Goal: Task Accomplishment & Management: Complete application form

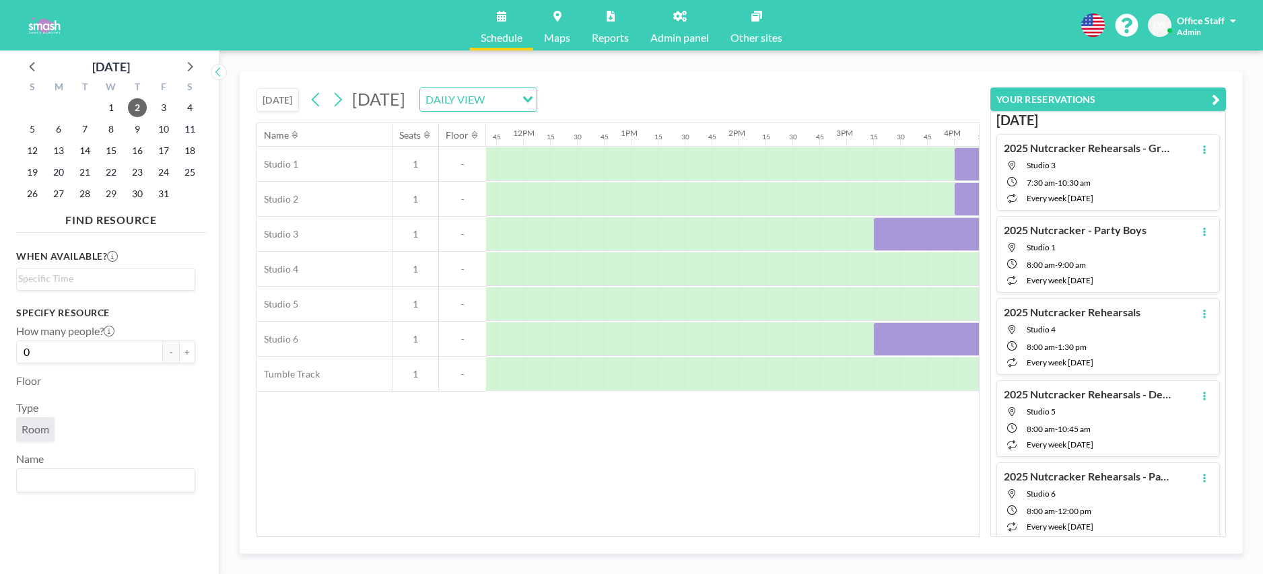
scroll to position [0, 1271]
click at [33, 63] on icon at bounding box center [31, 66] width 5 height 9
click at [90, 196] on span "30" at bounding box center [84, 193] width 19 height 19
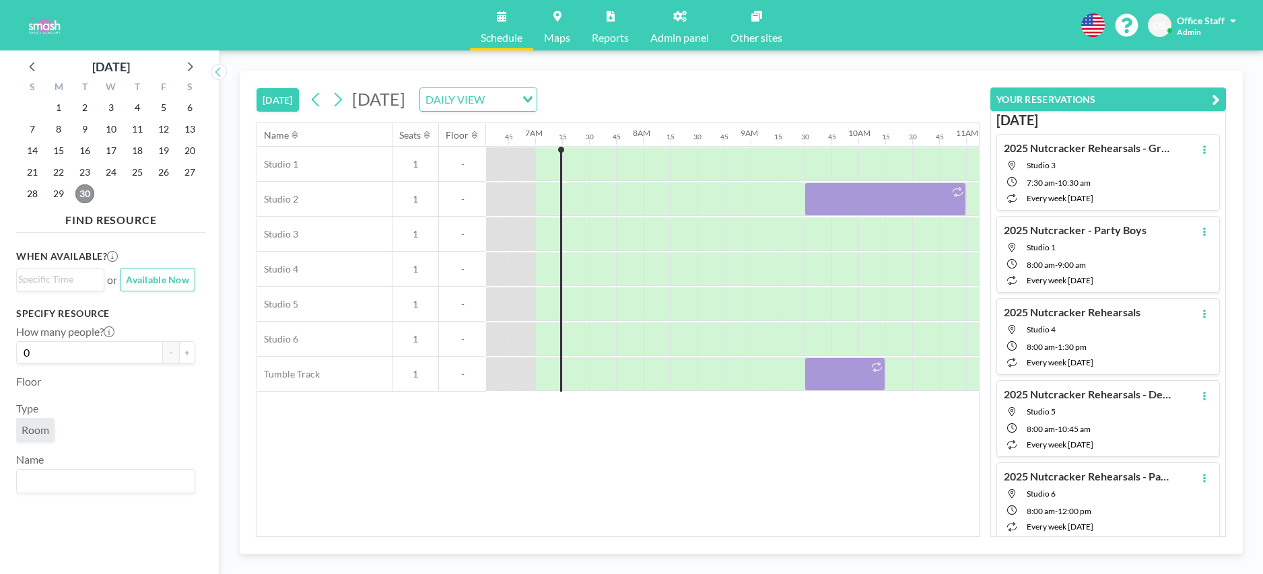
scroll to position [0, 727]
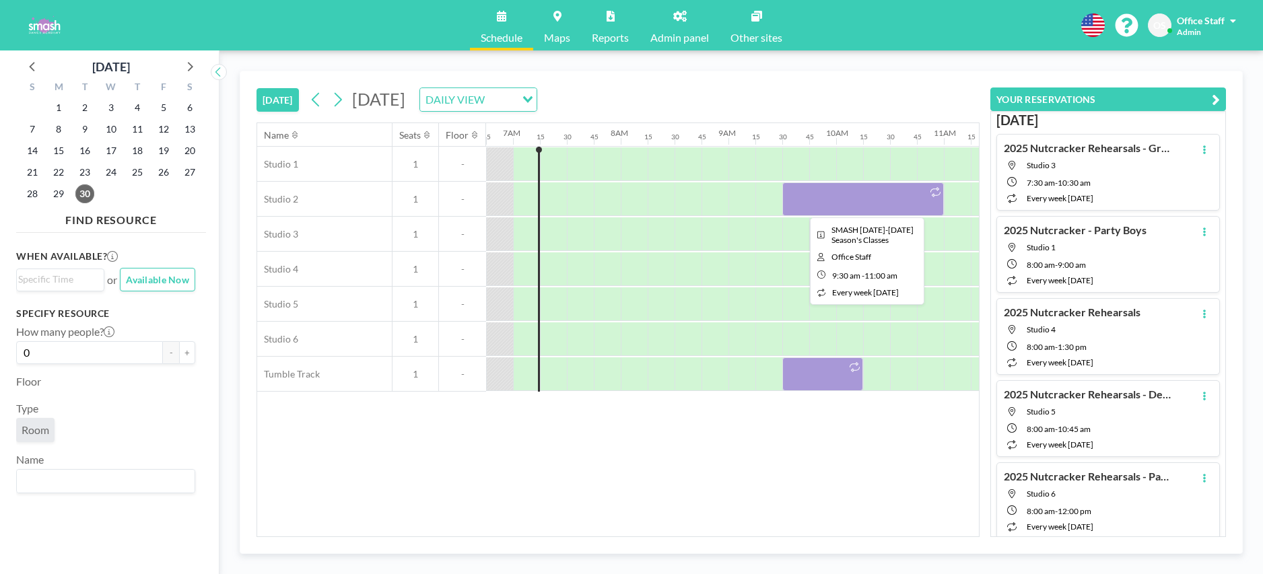
click at [846, 201] on div at bounding box center [863, 199] width 162 height 34
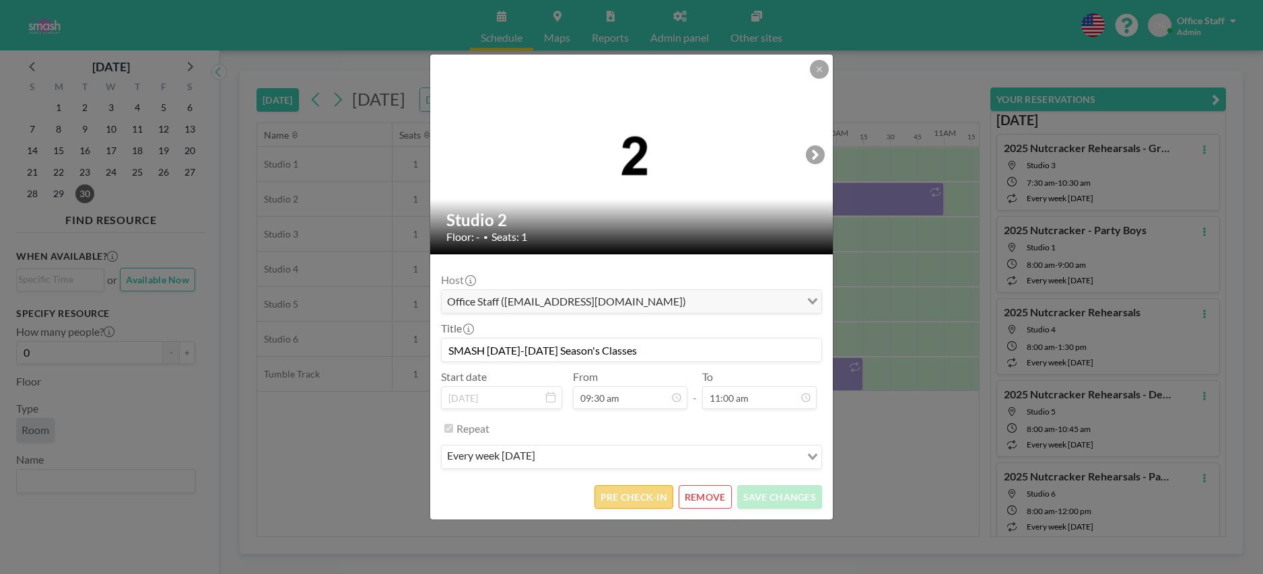
click at [622, 496] on button "PRE CHECK-IN" at bounding box center [633, 497] width 79 height 24
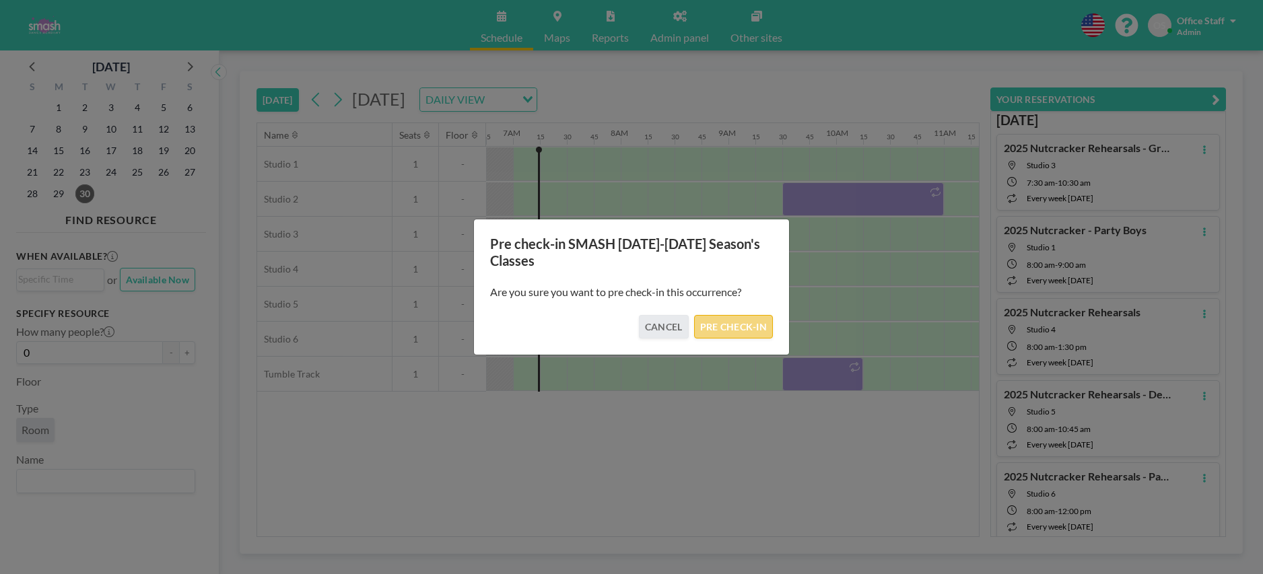
click at [729, 327] on button "PRE CHECK-IN" at bounding box center [733, 327] width 79 height 24
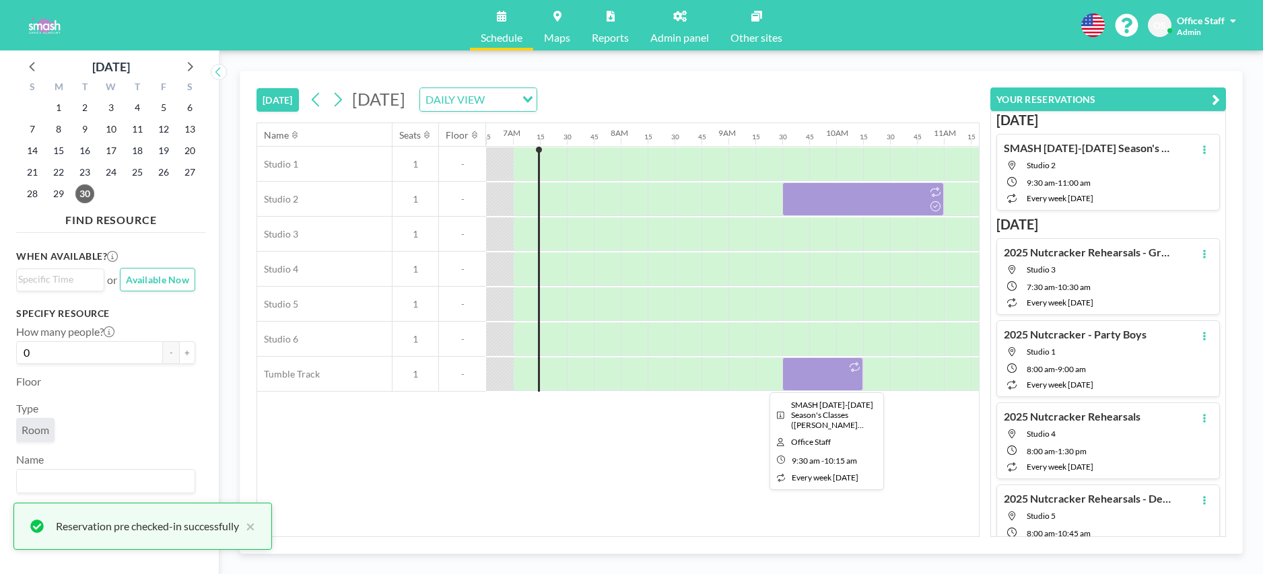
click at [810, 375] on div at bounding box center [822, 374] width 81 height 34
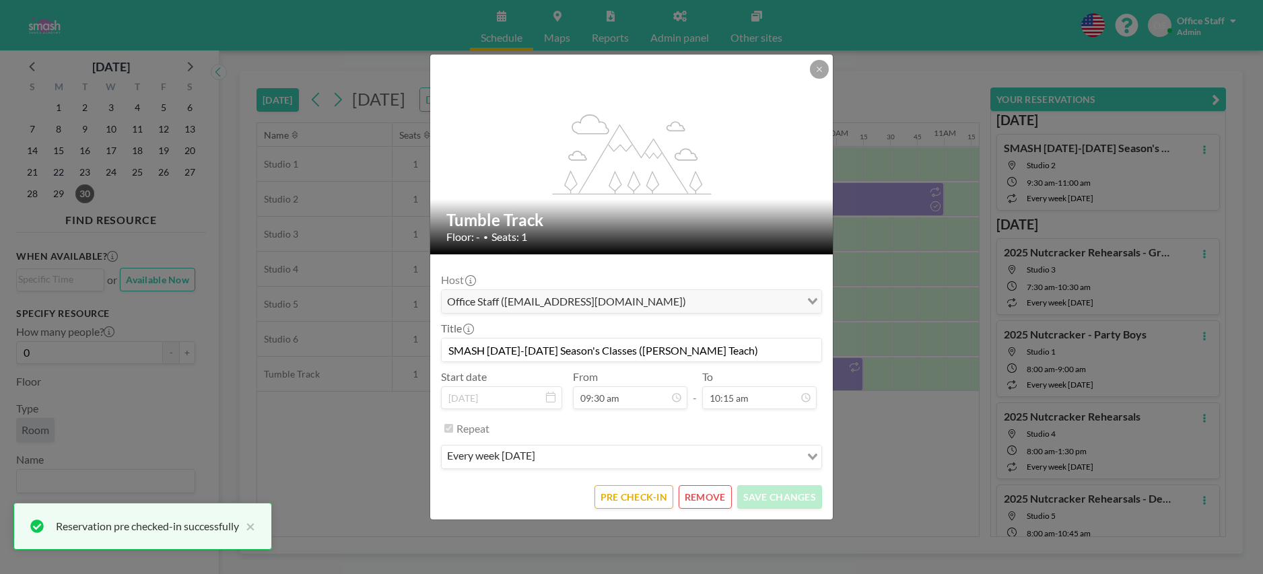
scroll to position [982, 0]
click at [634, 493] on button "PRE CHECK-IN" at bounding box center [633, 497] width 79 height 24
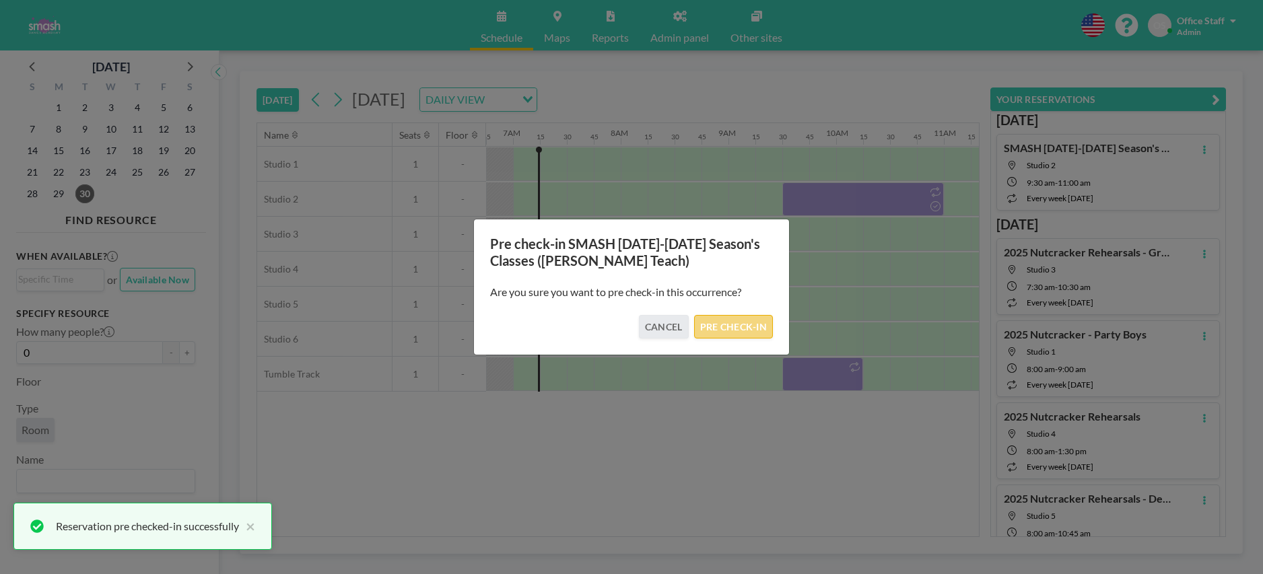
click at [724, 326] on button "PRE CHECK-IN" at bounding box center [733, 327] width 79 height 24
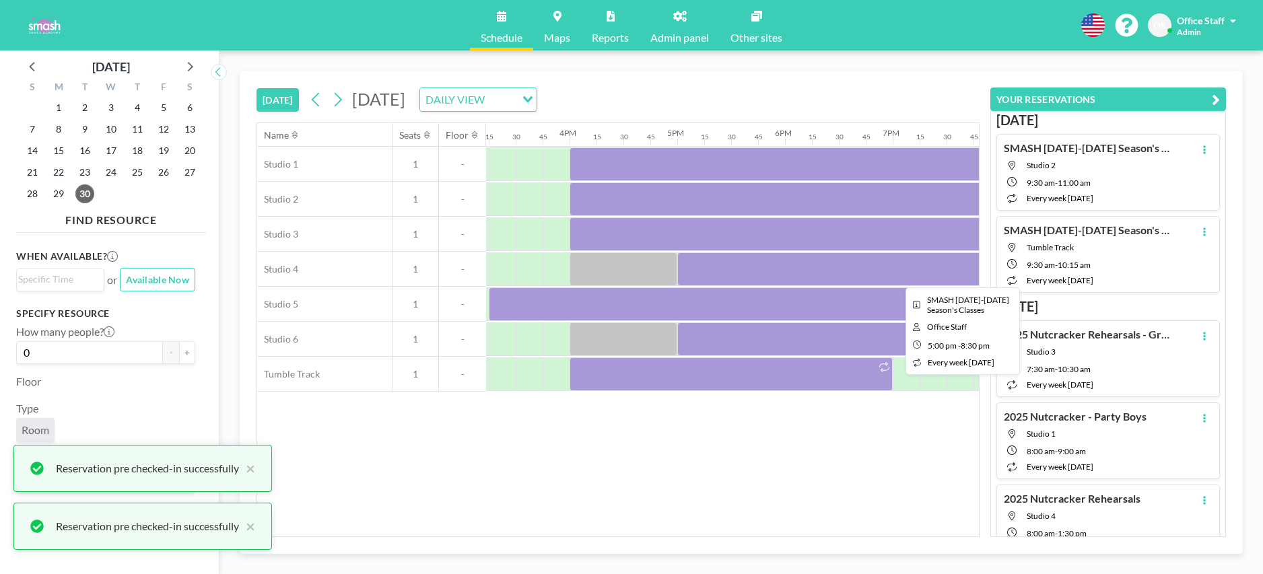
scroll to position [0, 1728]
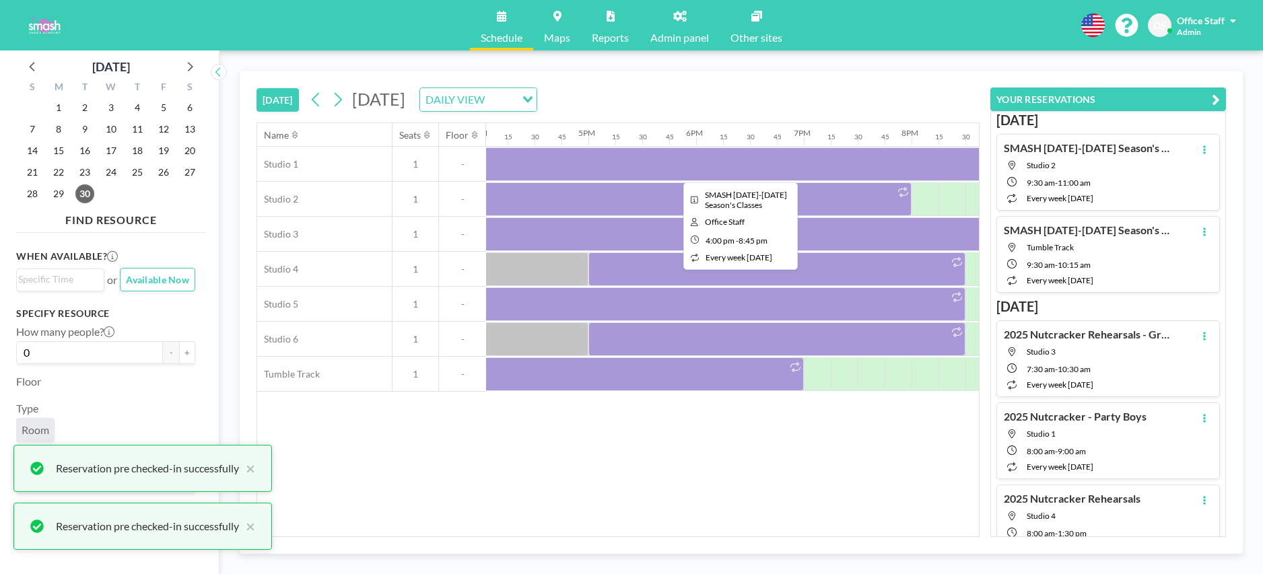
click at [708, 167] on div at bounding box center [737, 164] width 512 height 34
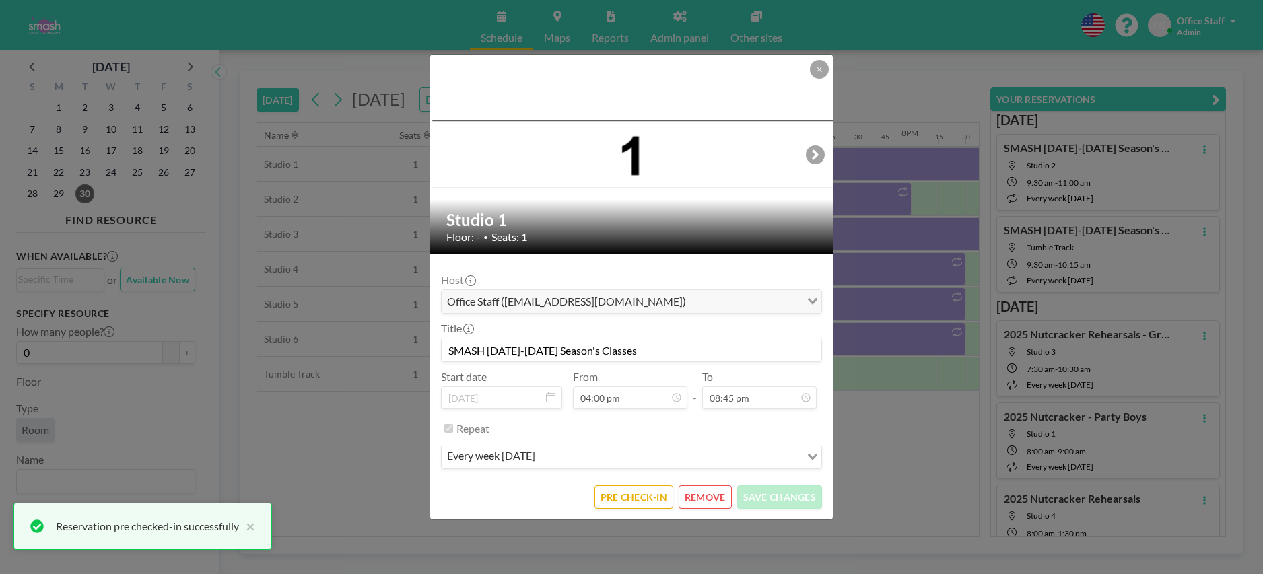
scroll to position [839, 0]
click at [646, 497] on button "PRE CHECK-IN" at bounding box center [633, 497] width 79 height 24
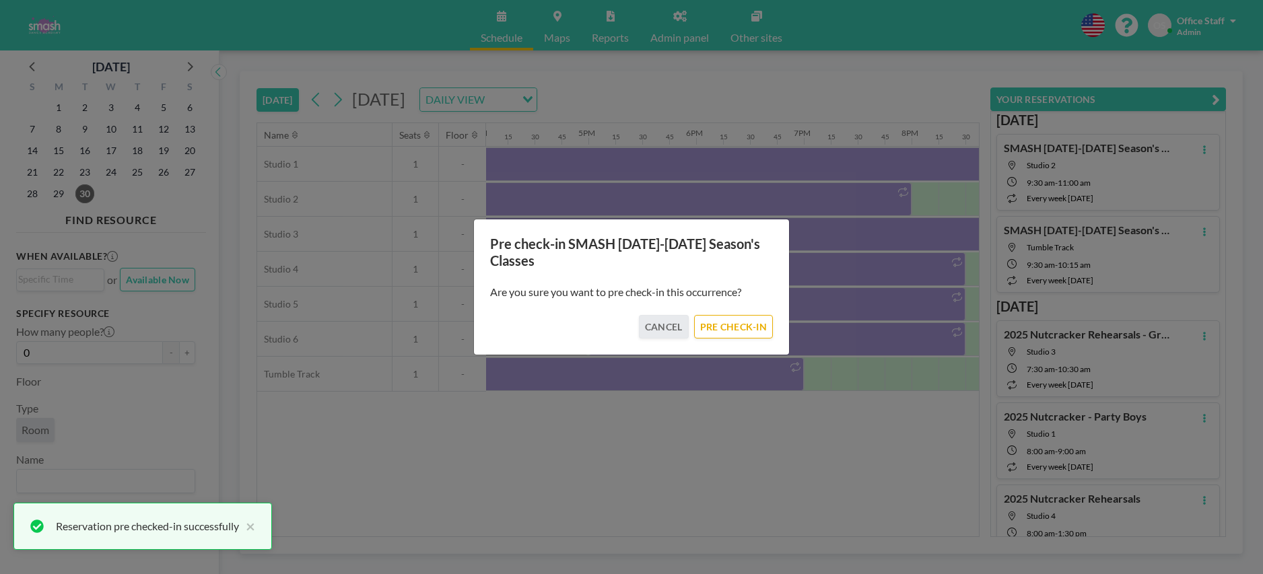
drag, startPoint x: 733, startPoint y: 325, endPoint x: 738, endPoint y: 274, distance: 51.4
click at [733, 325] on button "PRE CHECK-IN" at bounding box center [733, 327] width 79 height 24
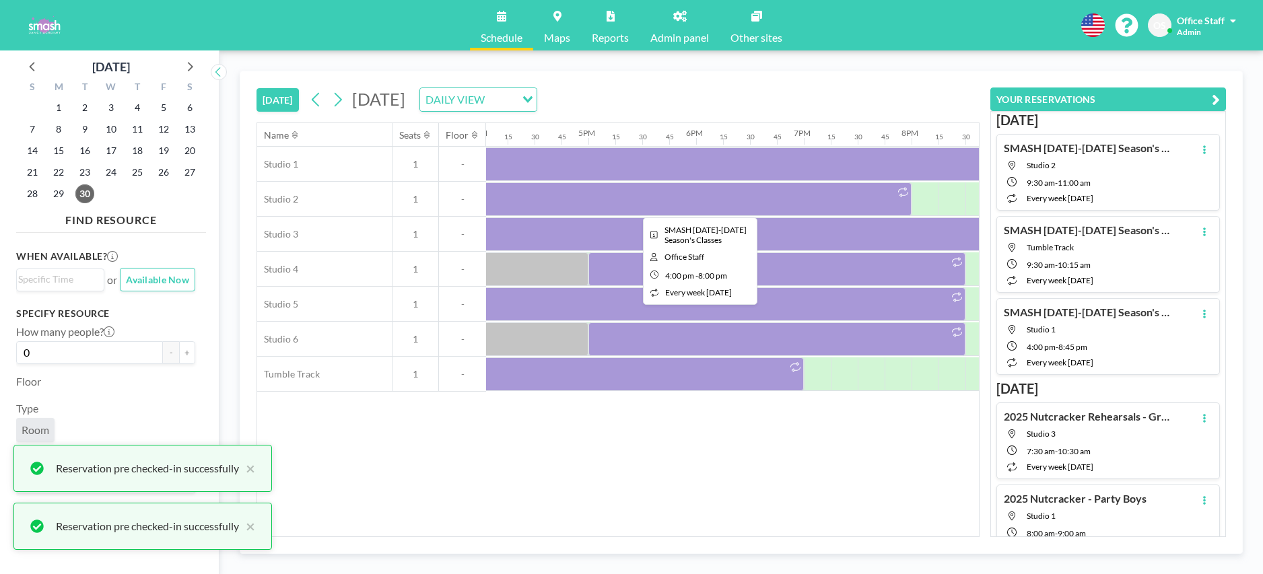
click at [733, 200] on div at bounding box center [696, 199] width 431 height 34
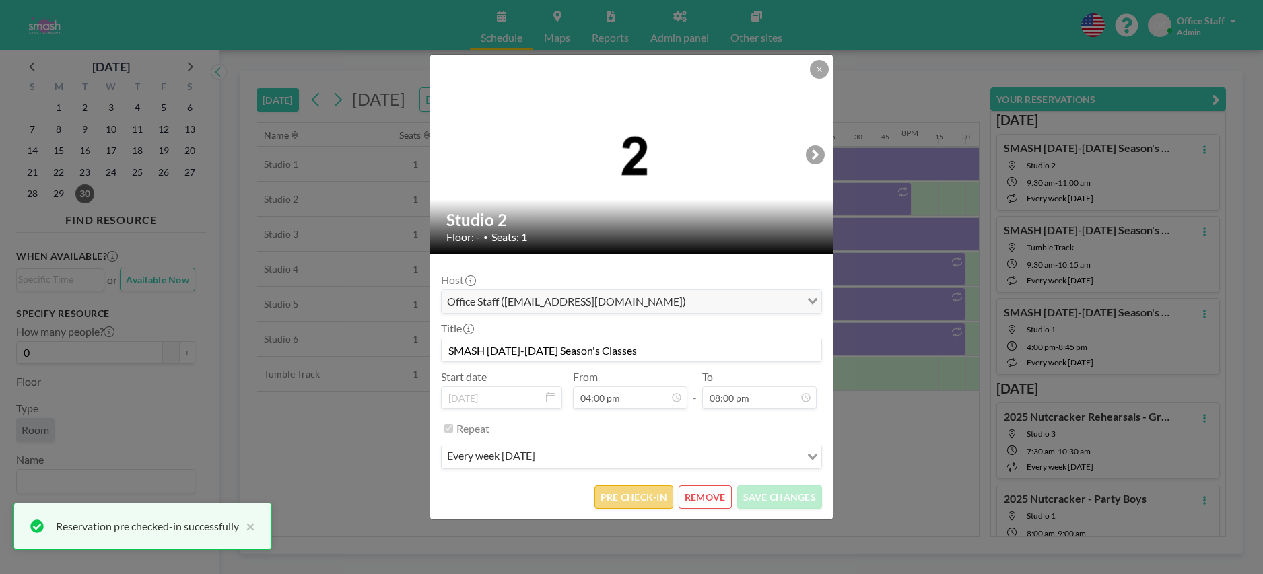
click at [629, 501] on button "PRE CHECK-IN" at bounding box center [633, 497] width 79 height 24
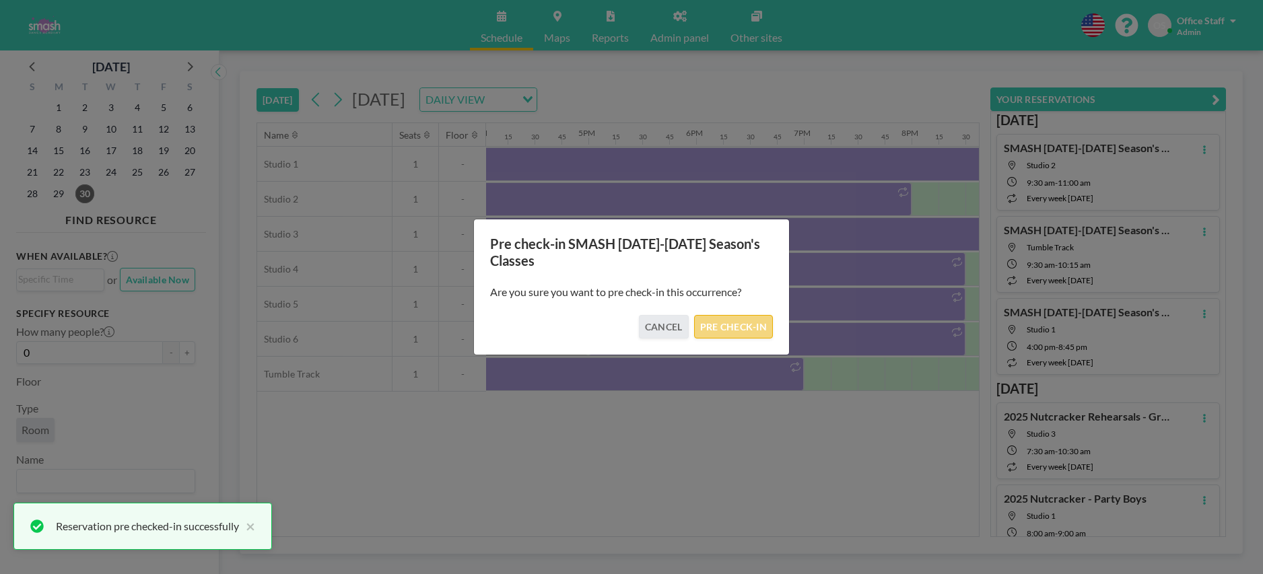
click at [741, 332] on button "PRE CHECK-IN" at bounding box center [733, 327] width 79 height 24
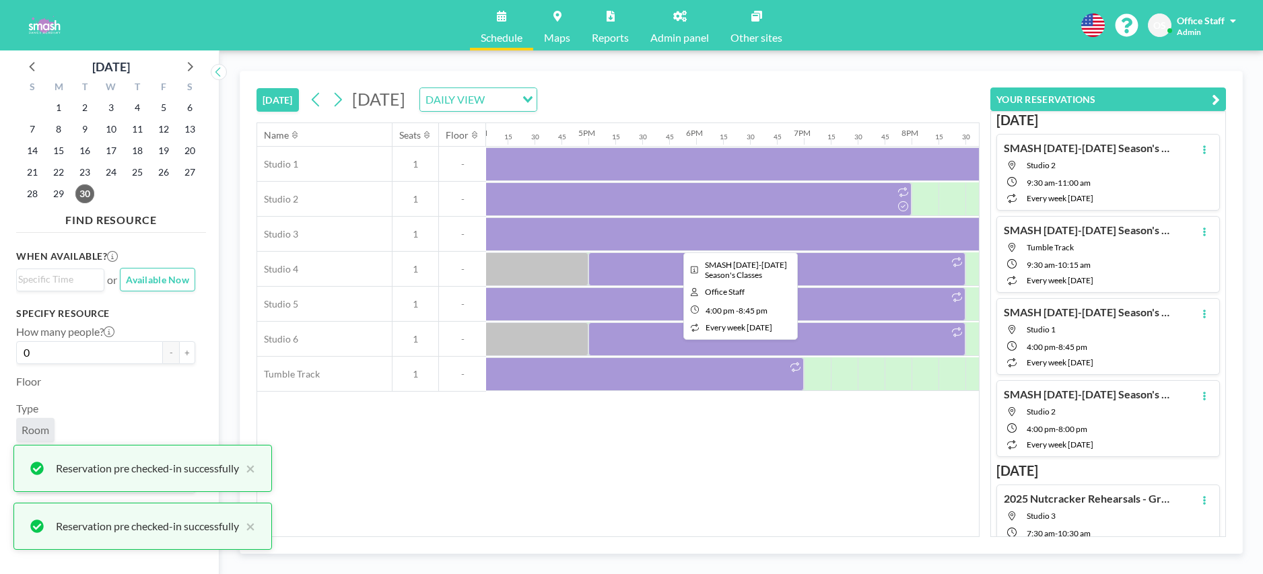
click at [763, 232] on div at bounding box center [737, 234] width 512 height 34
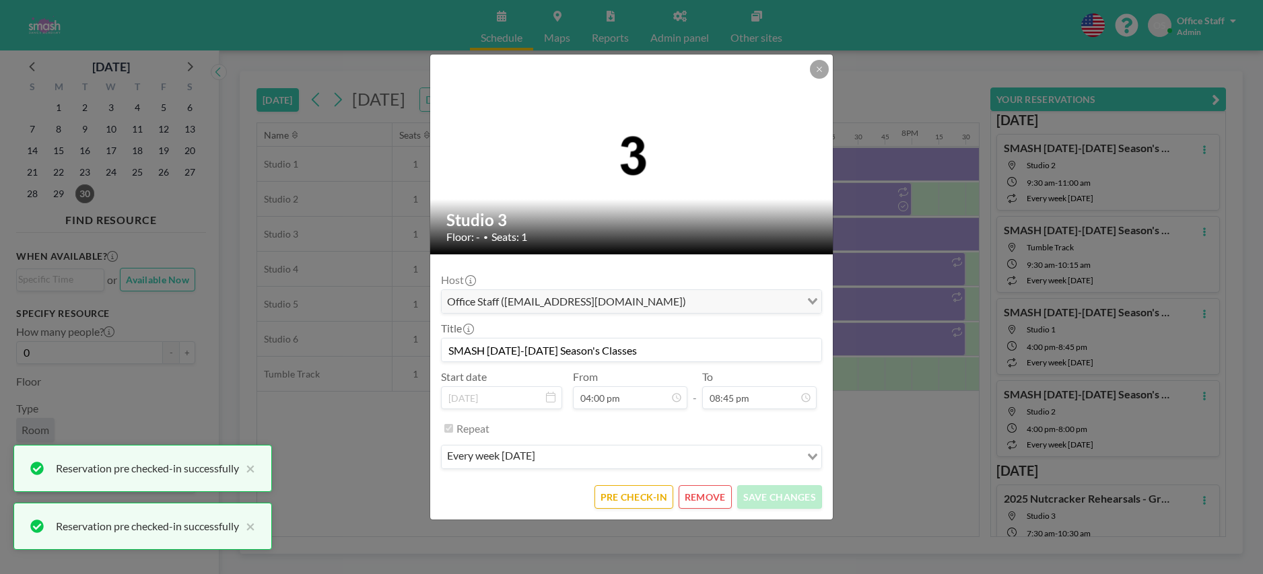
scroll to position [1988, 0]
click at [642, 498] on button "PRE CHECK-IN" at bounding box center [633, 497] width 79 height 24
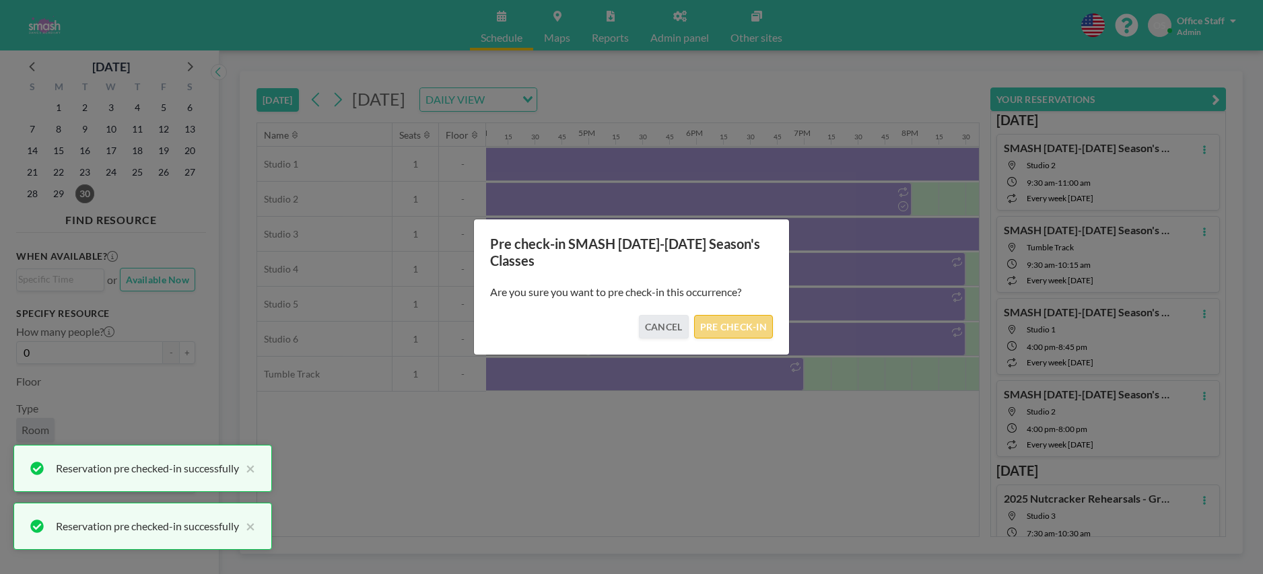
click at [738, 317] on div "Pre check-in SMASH [DATE]-[DATE] Season's Classes Are you sure you want to pre …" at bounding box center [631, 287] width 316 height 137
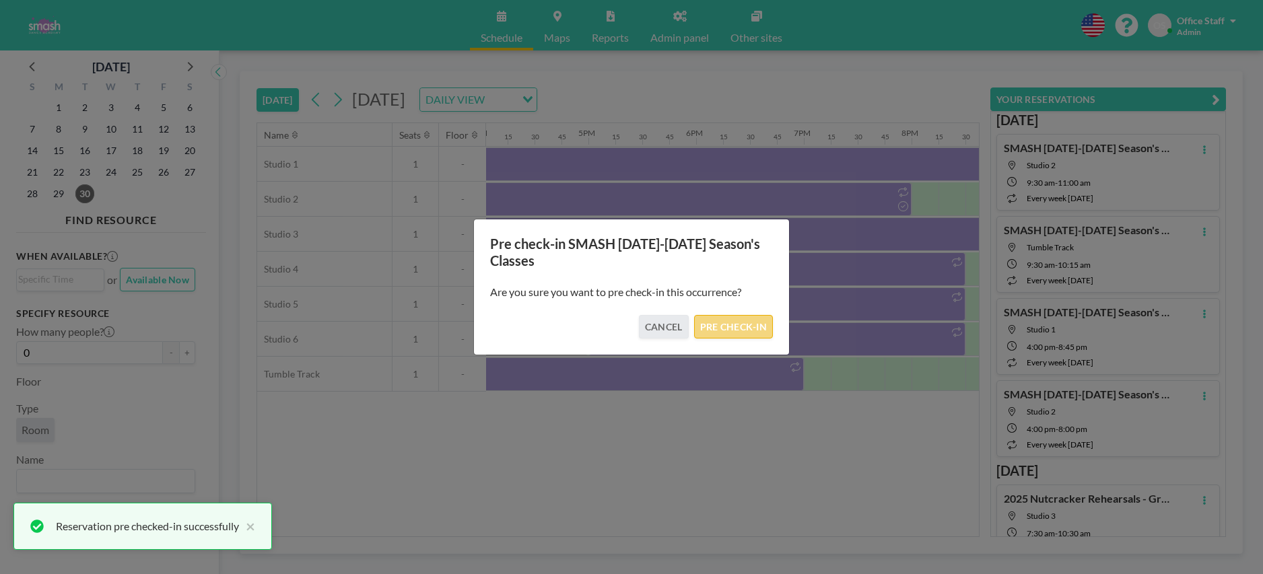
click at [734, 330] on button "PRE CHECK-IN" at bounding box center [733, 327] width 79 height 24
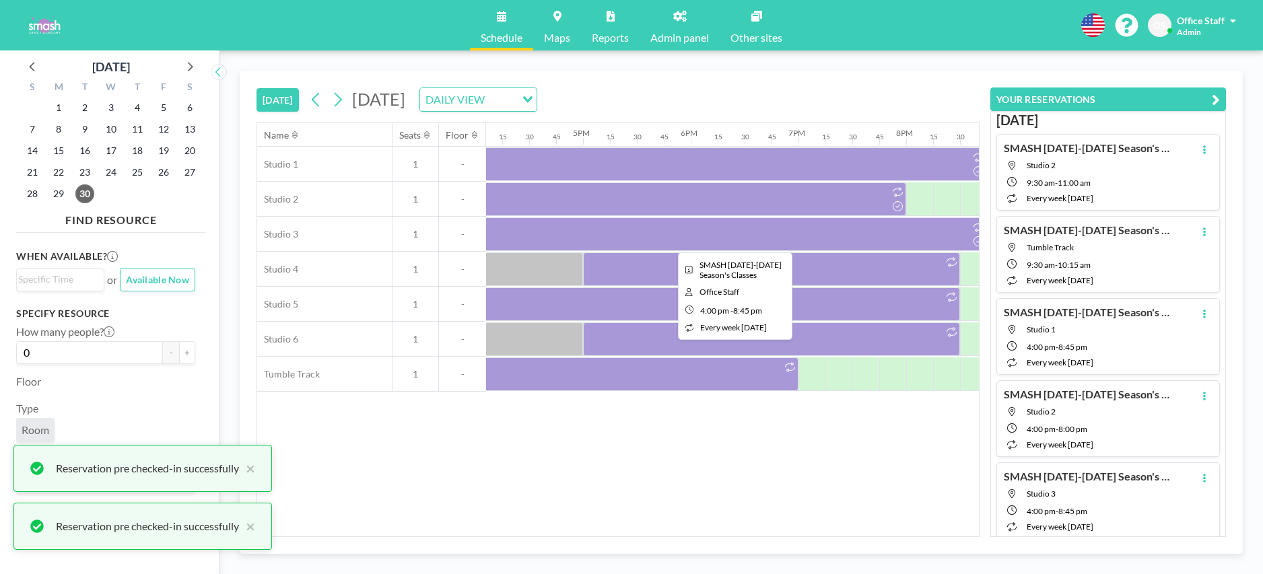
scroll to position [0, 1790]
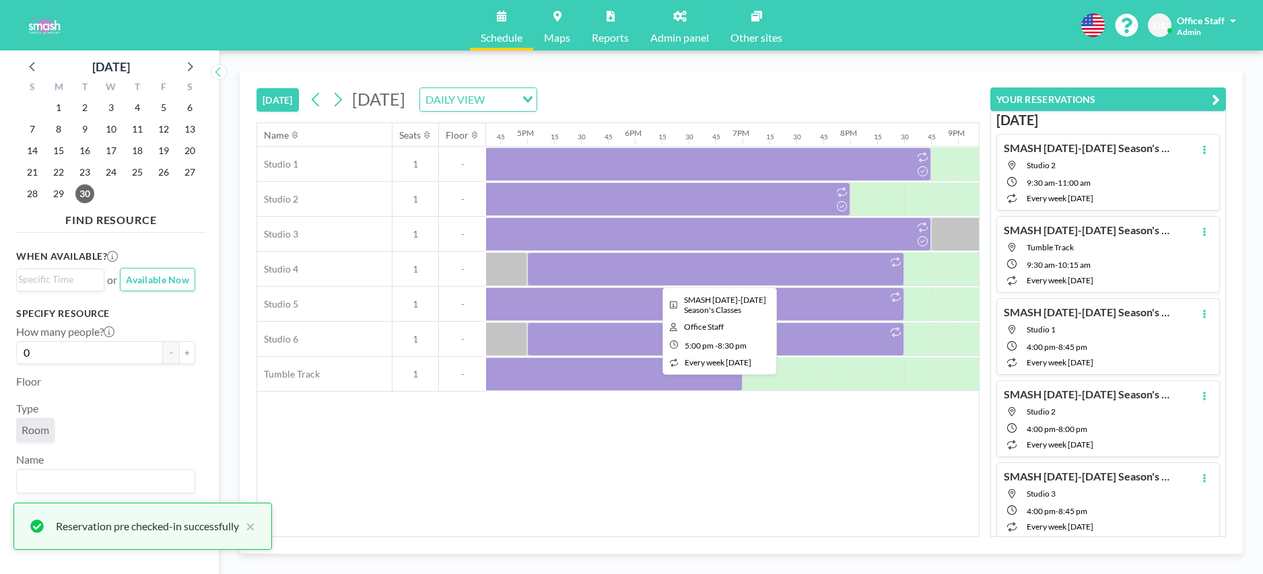
click at [679, 269] on div at bounding box center [715, 269] width 377 height 34
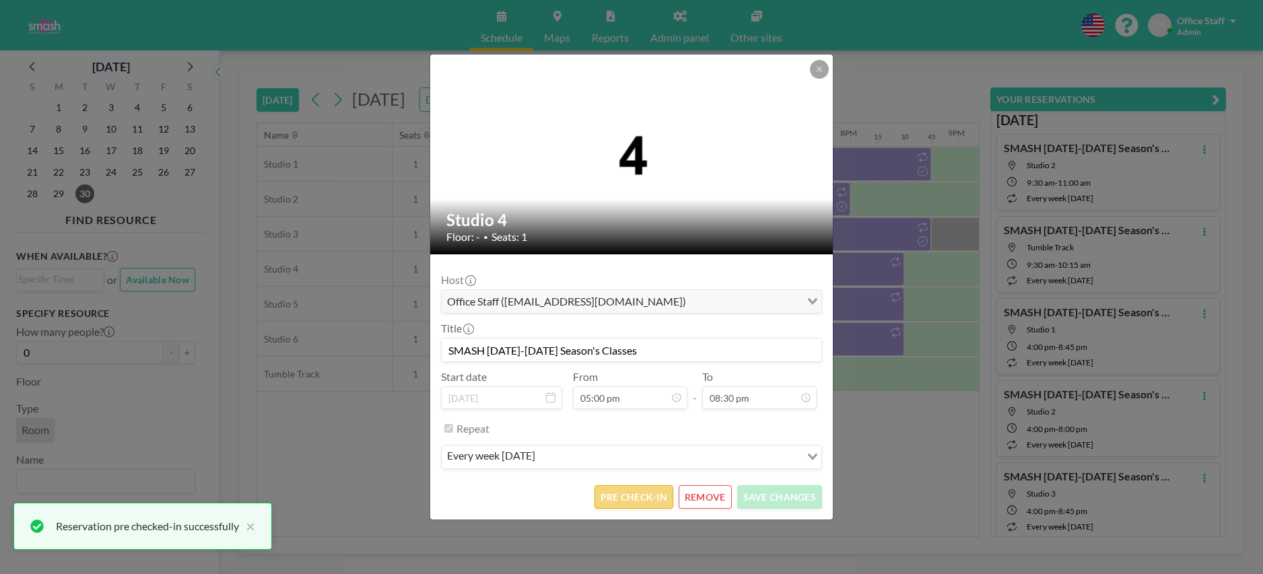
scroll to position [911, 0]
click at [633, 500] on button "PRE CHECK-IN" at bounding box center [633, 497] width 79 height 24
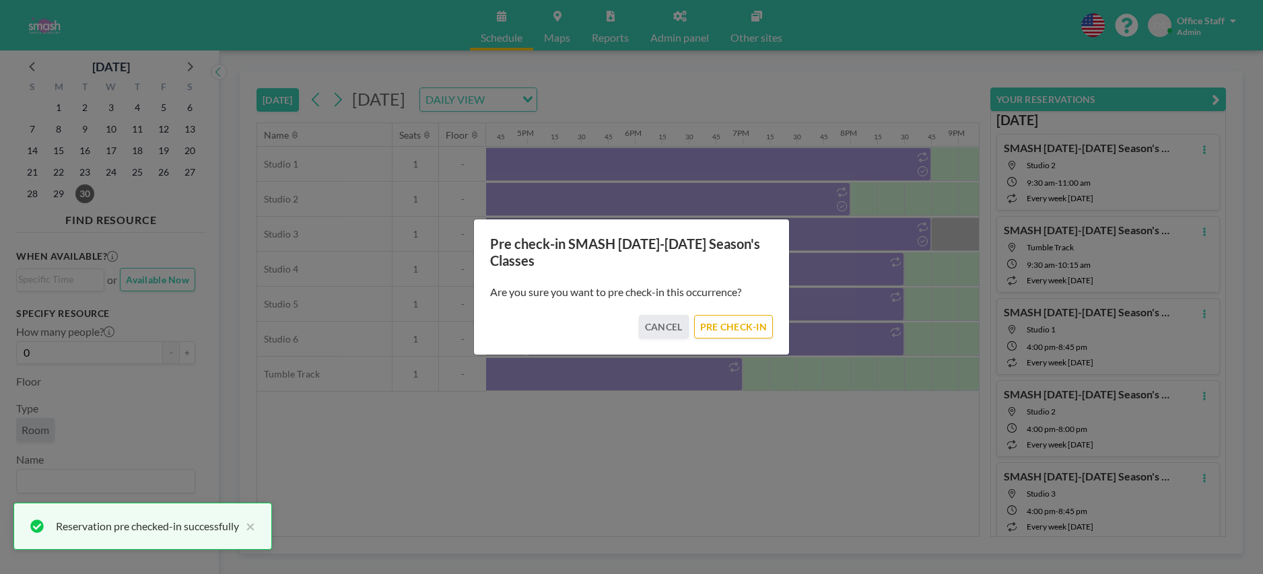
drag, startPoint x: 734, startPoint y: 324, endPoint x: 816, endPoint y: 278, distance: 94.6
click at [734, 324] on button "PRE CHECK-IN" at bounding box center [733, 327] width 79 height 24
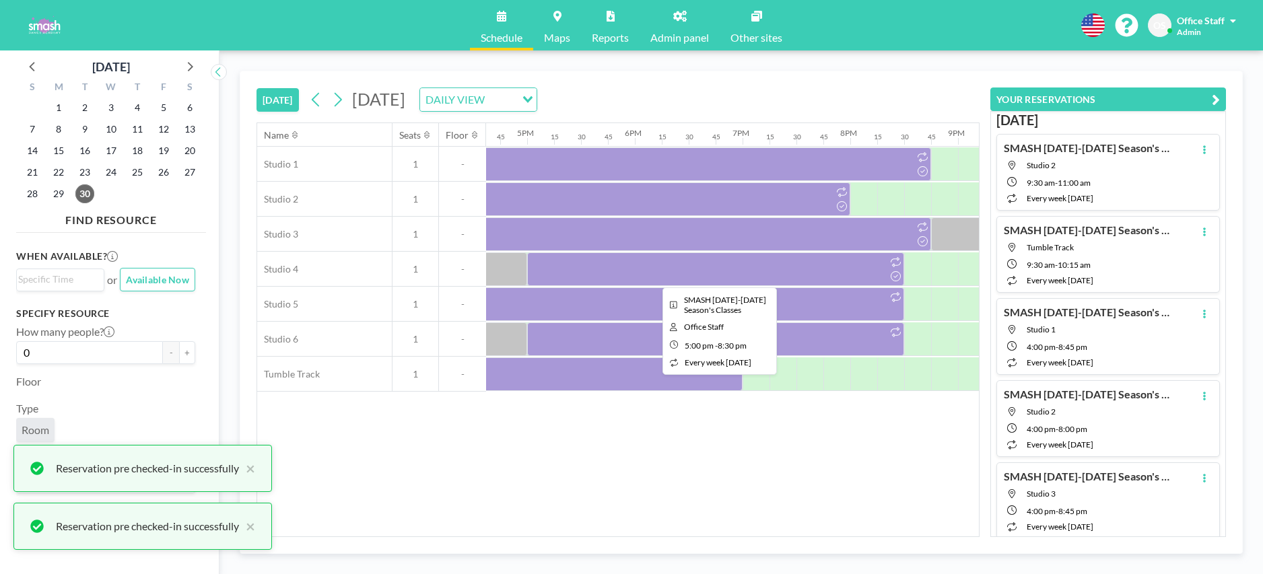
click at [835, 273] on div at bounding box center [715, 269] width 377 height 34
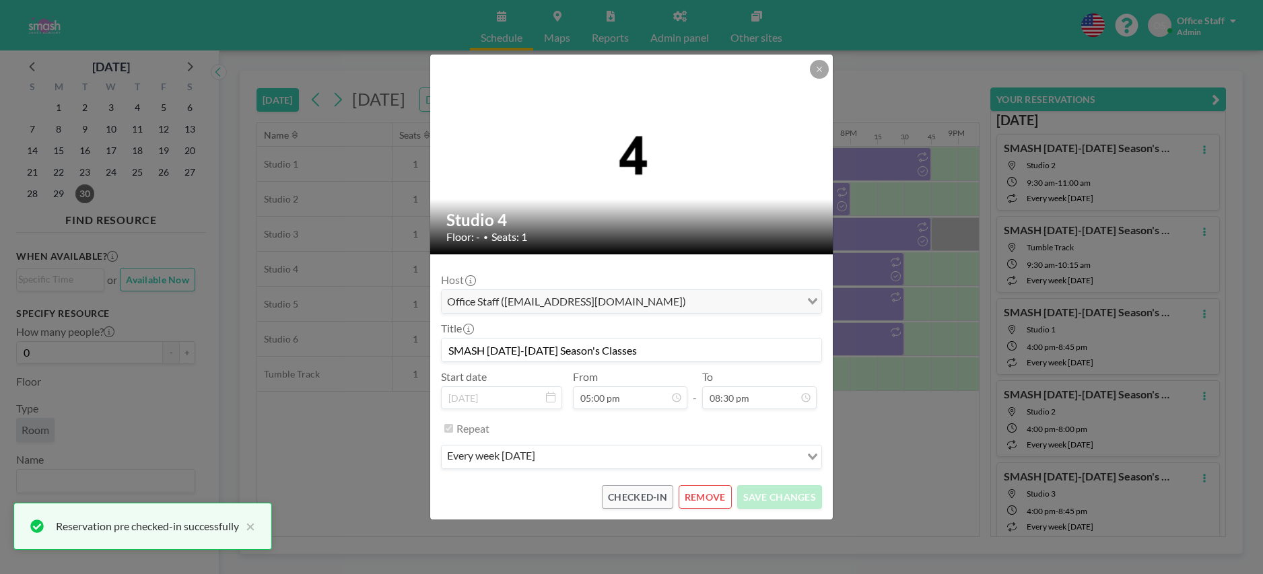
scroll to position [1965, 0]
click at [824, 71] on button at bounding box center [819, 69] width 19 height 19
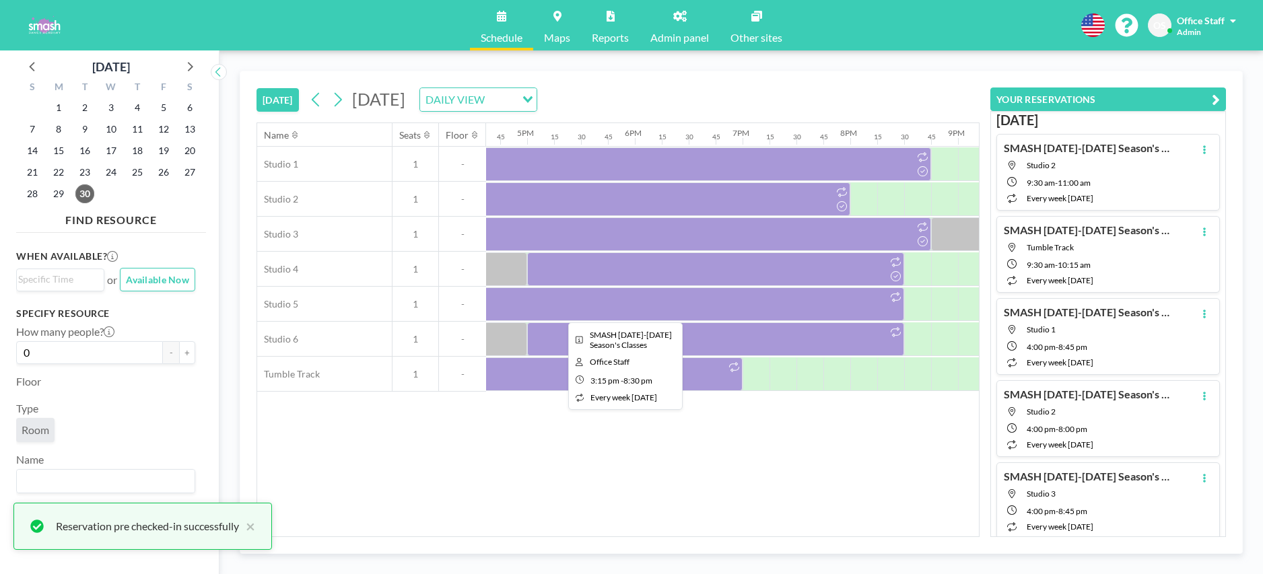
click at [811, 313] on div at bounding box center [621, 304] width 565 height 34
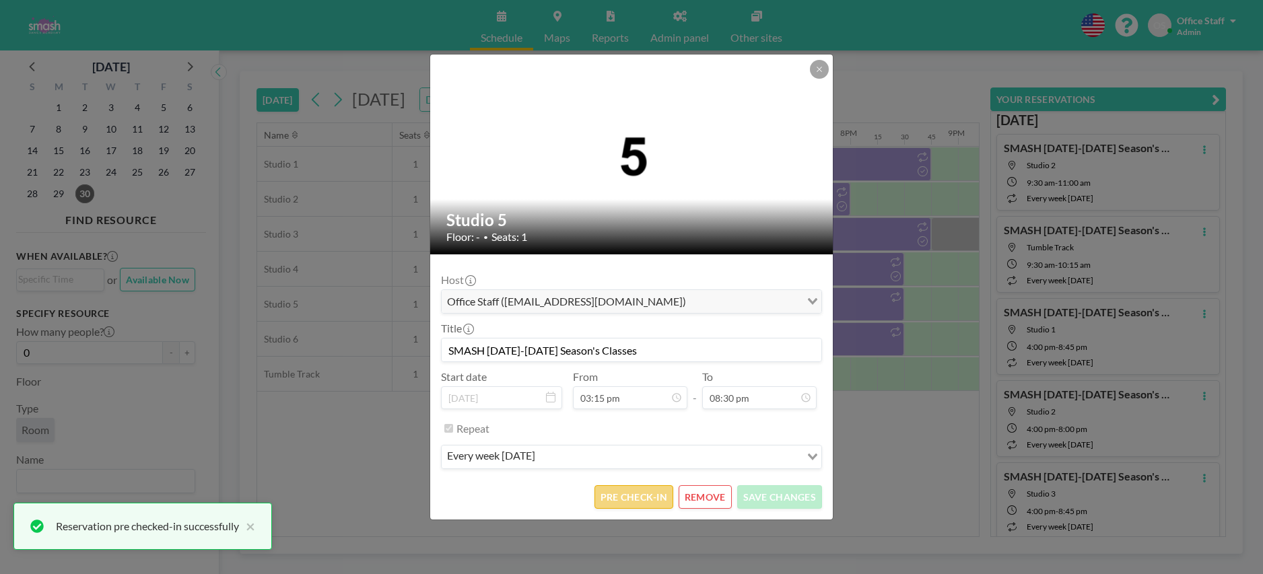
click at [640, 499] on button "PRE CHECK-IN" at bounding box center [633, 497] width 79 height 24
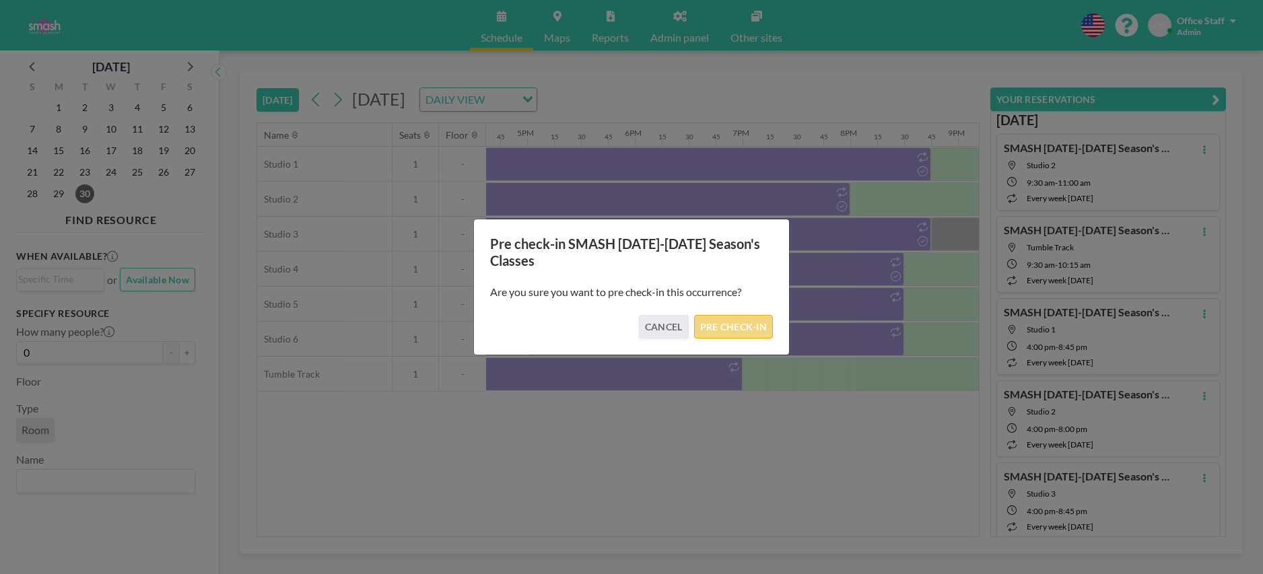
click at [742, 330] on button "PRE CHECK-IN" at bounding box center [733, 327] width 79 height 24
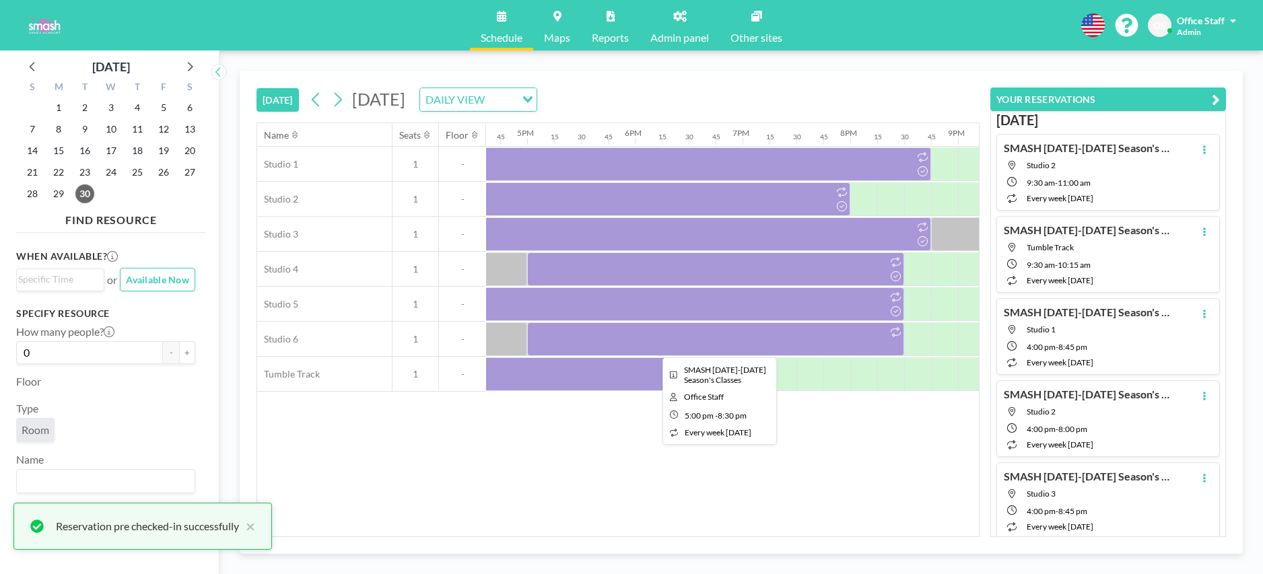
click at [823, 340] on div at bounding box center [715, 339] width 377 height 34
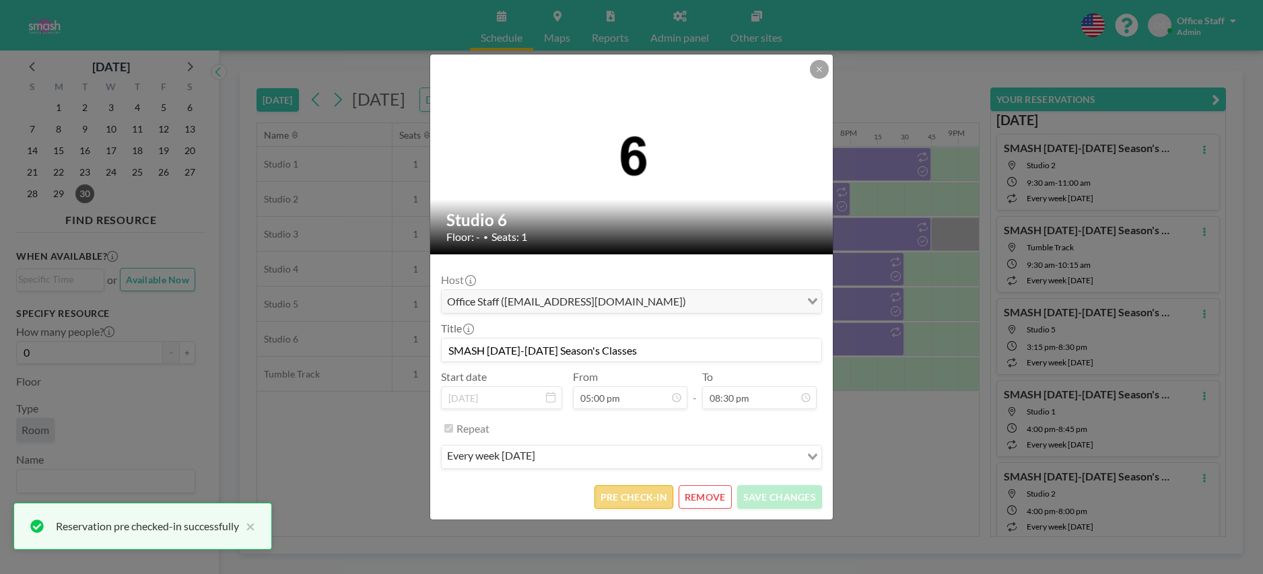
click at [641, 496] on button "PRE CHECK-IN" at bounding box center [633, 497] width 79 height 24
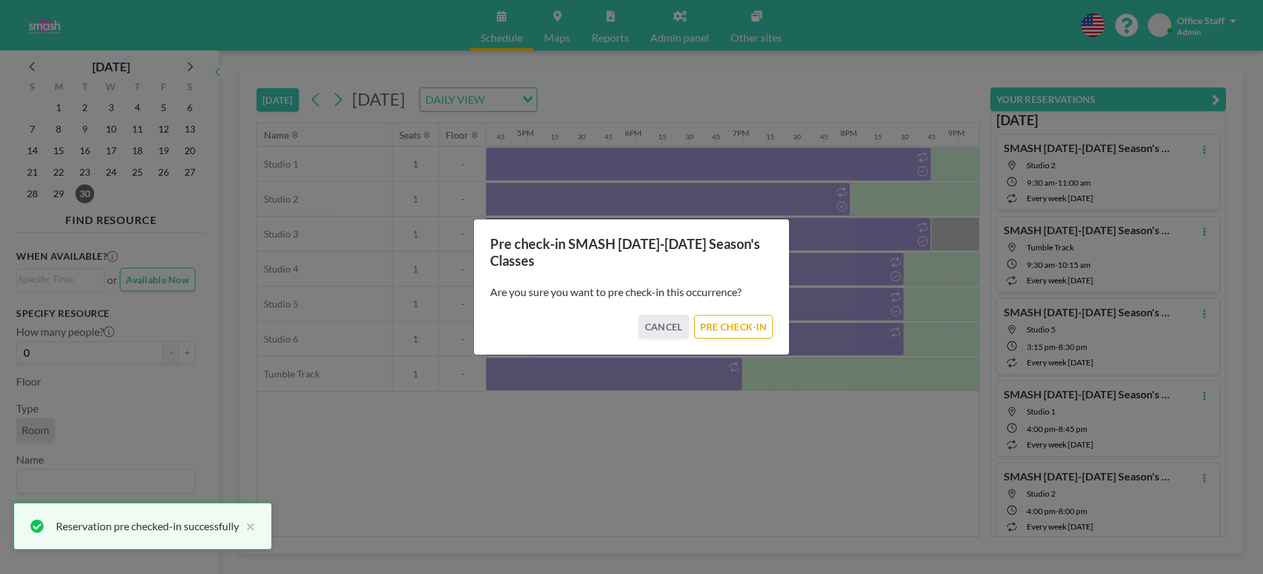
drag, startPoint x: 736, startPoint y: 326, endPoint x: 675, endPoint y: 393, distance: 91.0
click at [736, 326] on button "PRE CHECK-IN" at bounding box center [733, 327] width 79 height 24
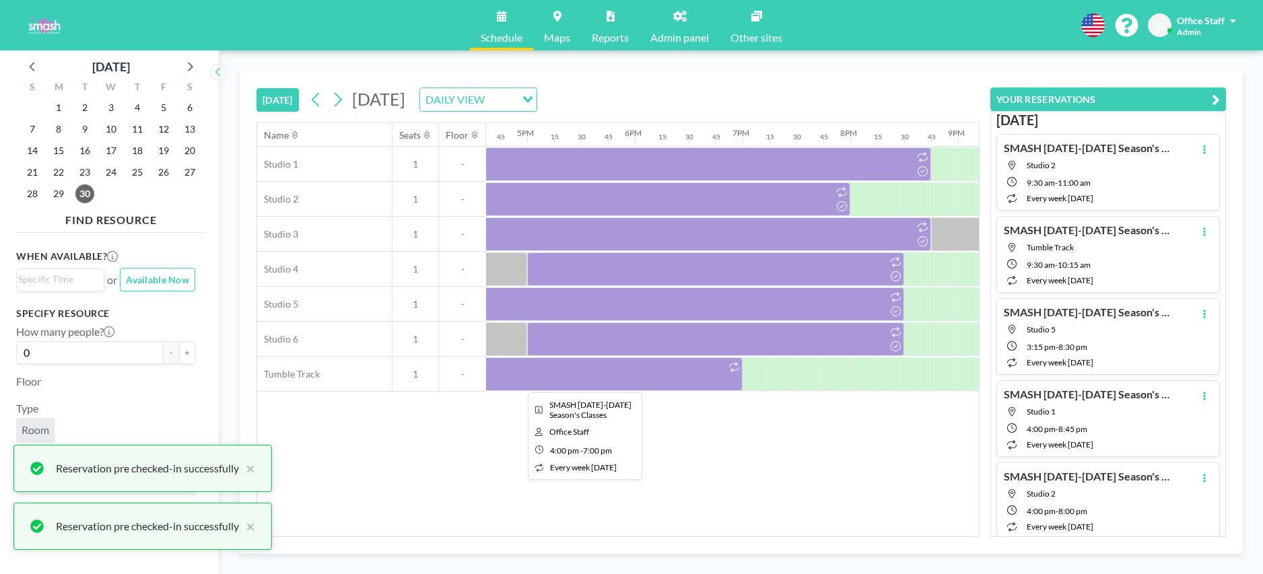
click at [647, 379] on div at bounding box center [580, 374] width 323 height 34
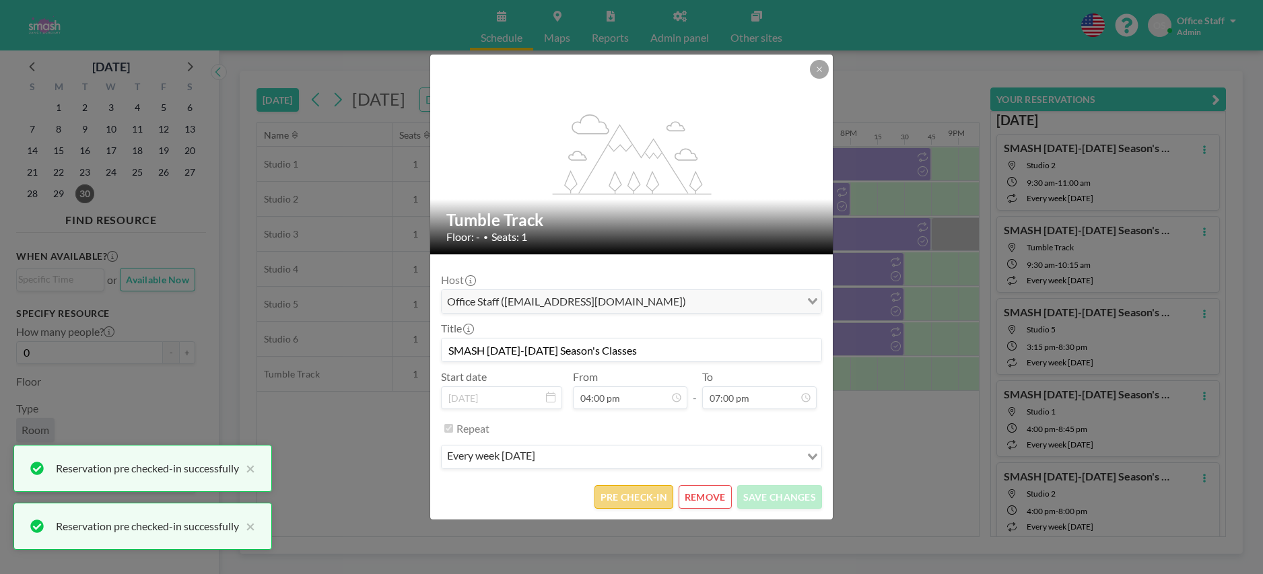
scroll to position [814, 0]
click at [645, 500] on button "PRE CHECK-IN" at bounding box center [633, 497] width 79 height 24
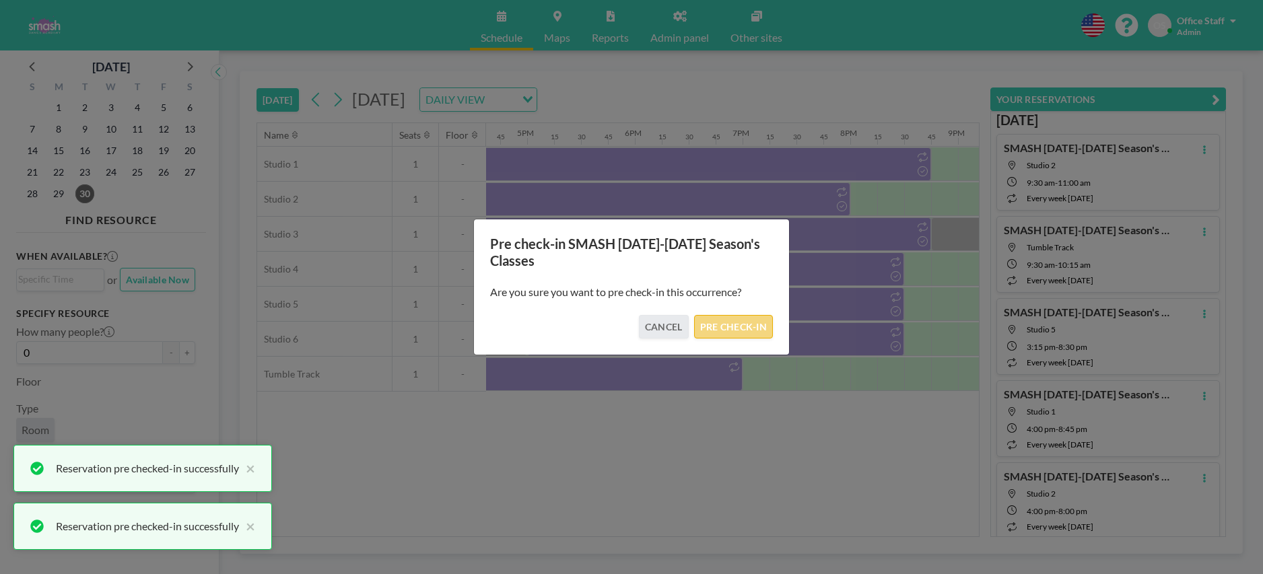
click at [732, 328] on button "PRE CHECK-IN" at bounding box center [733, 327] width 79 height 24
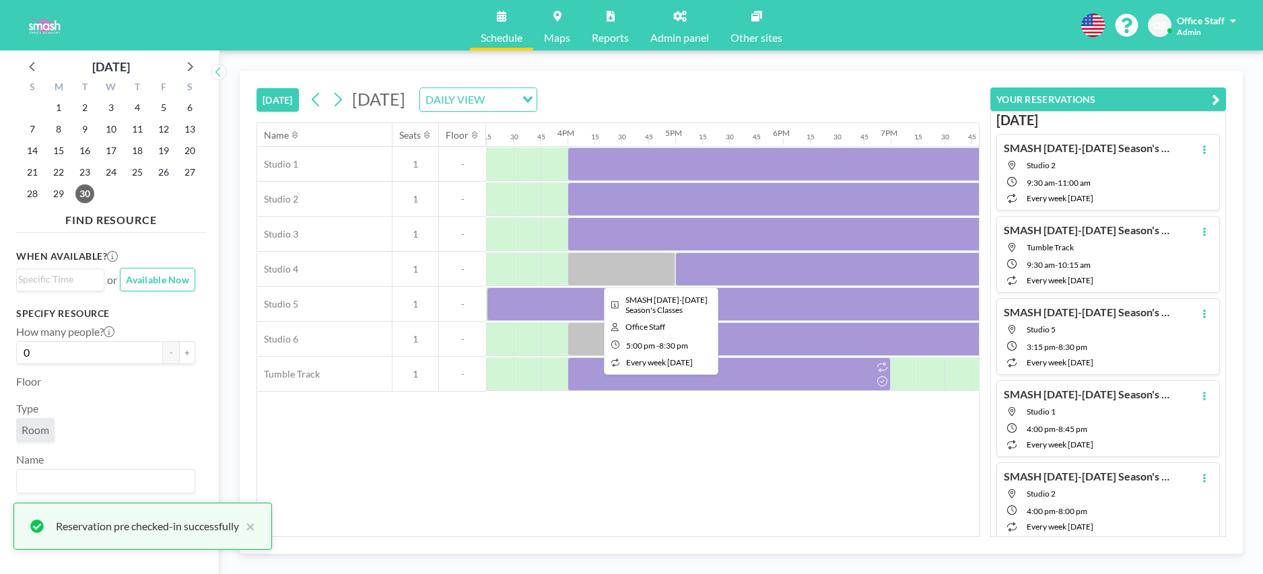
scroll to position [0, 1644]
